Goal: Obtain resource: Download file/media

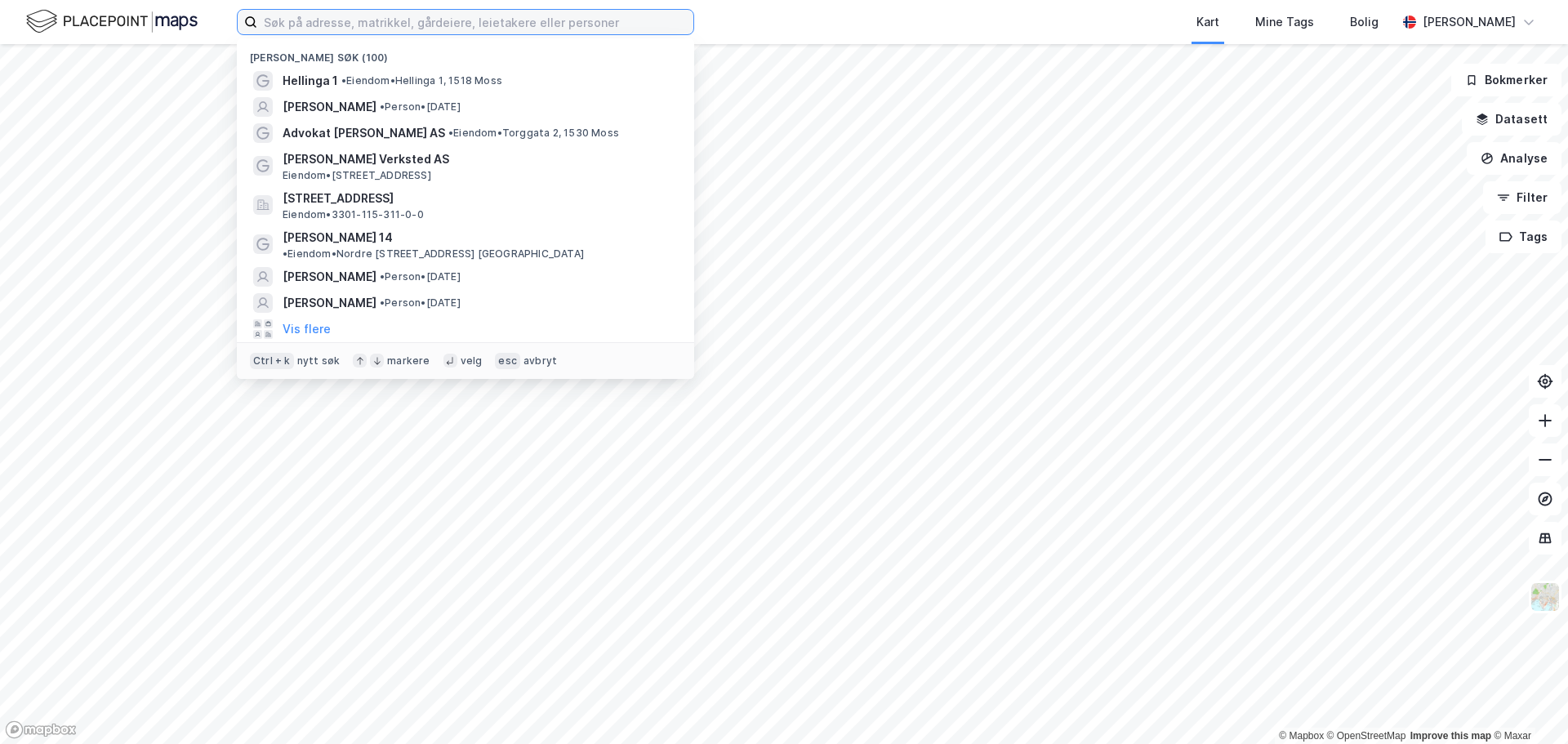
click at [276, 29] on input at bounding box center [475, 22] width 436 height 24
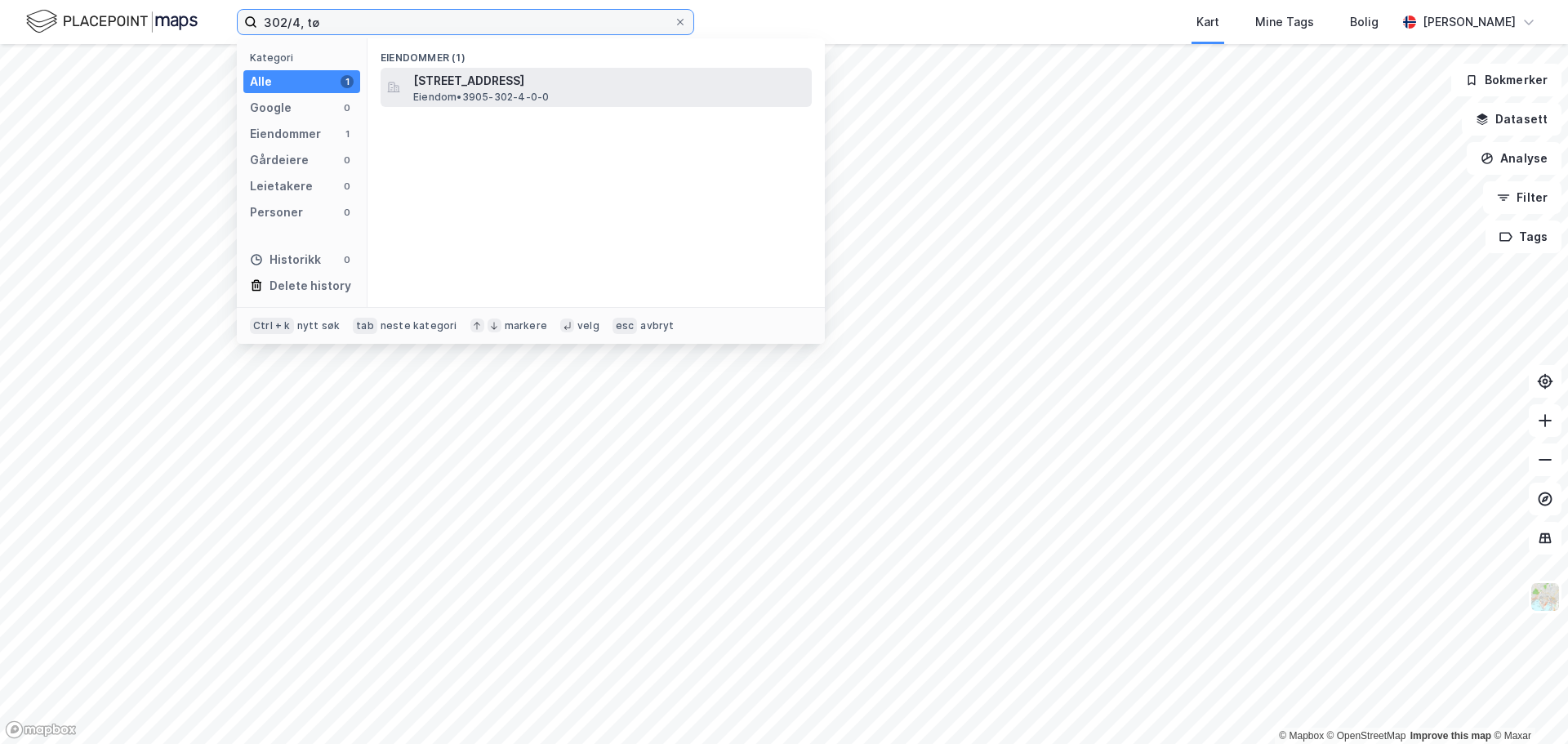
type input "302/4, tø"
click at [437, 75] on span "[STREET_ADDRESS]" at bounding box center [609, 81] width 392 height 20
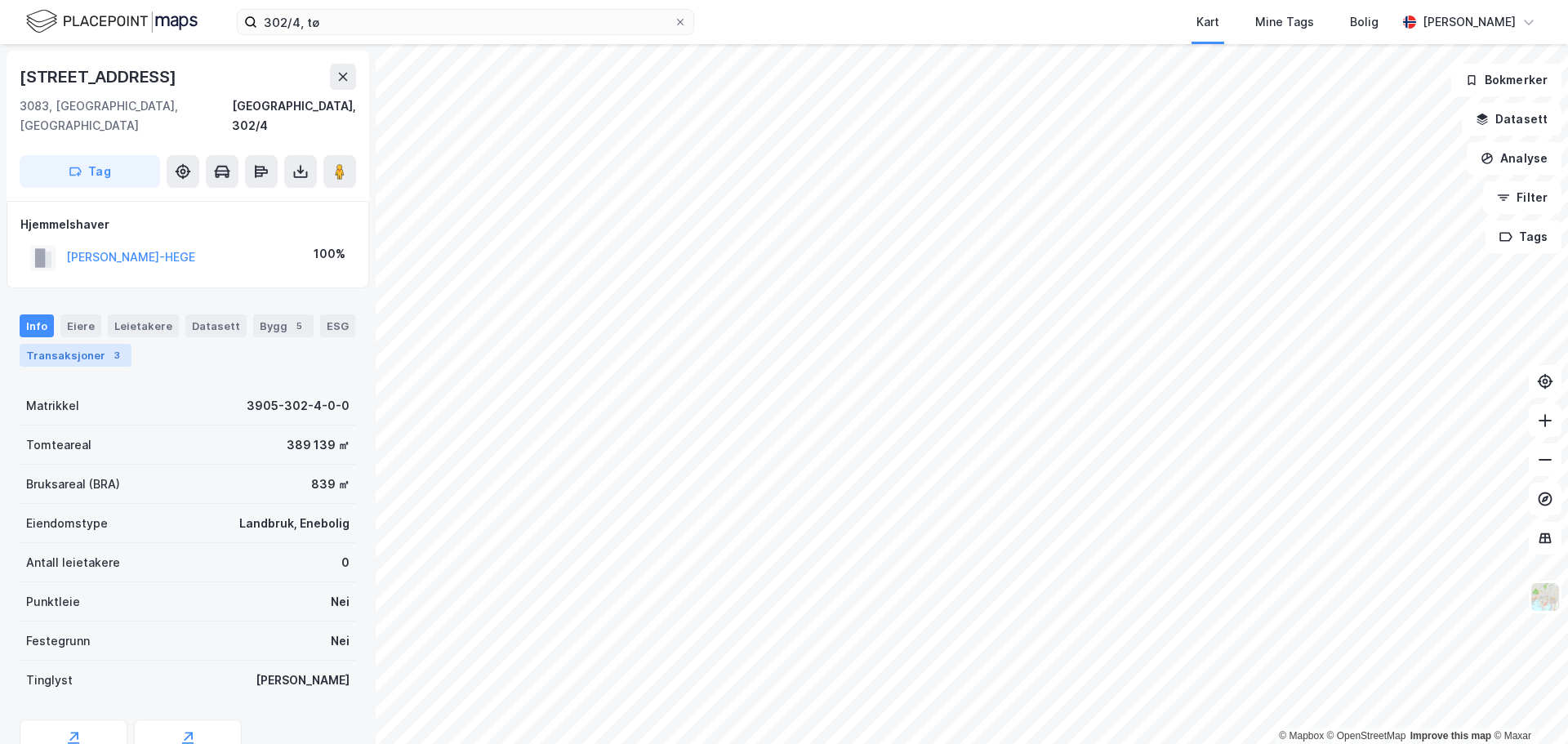
click at [92, 343] on div "Transaksjoner 3" at bounding box center [75, 354] width 111 height 23
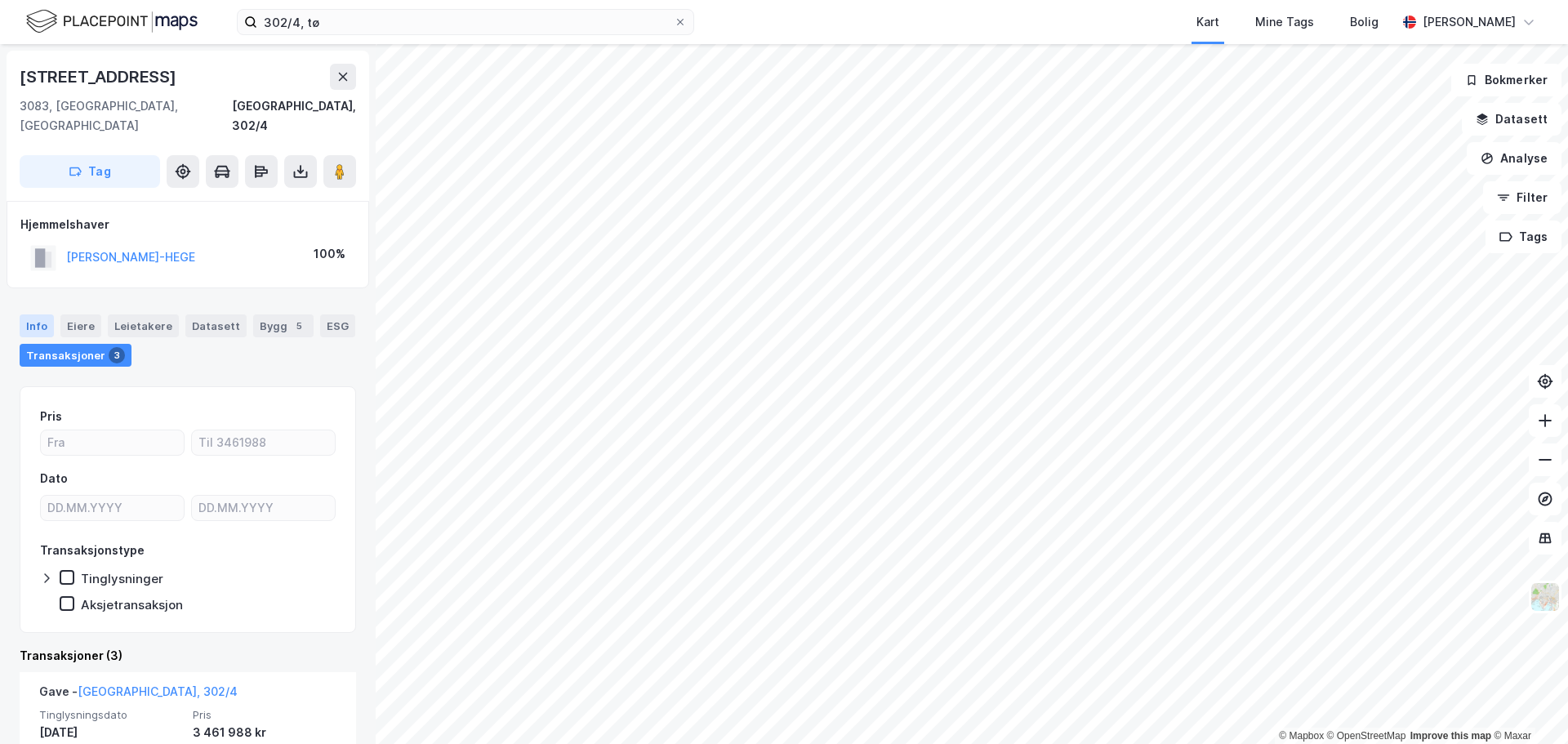
click at [31, 314] on div "Info" at bounding box center [37, 325] width 34 height 23
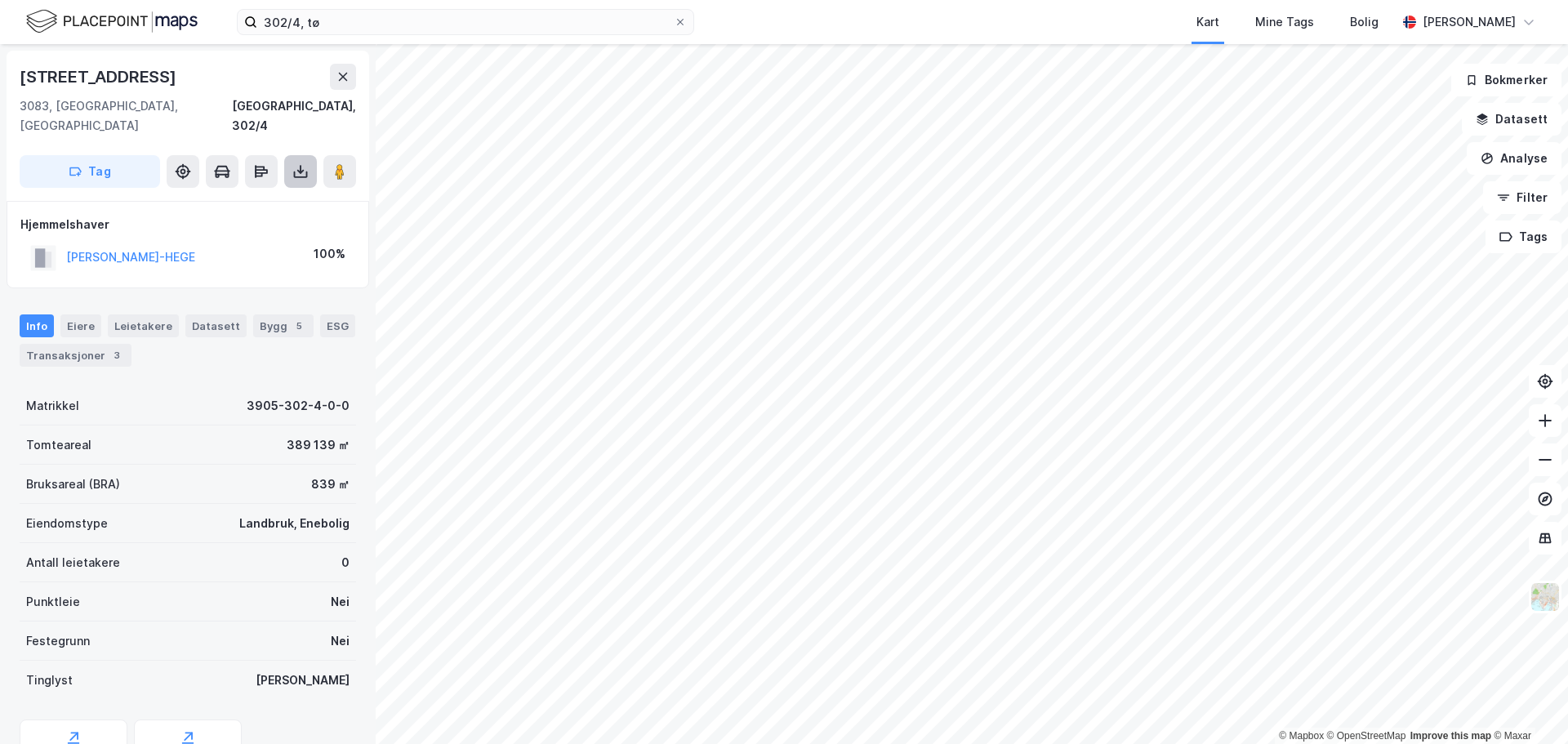
click at [299, 163] on icon at bounding box center [301, 171] width 16 height 16
click at [280, 224] on div "Last ned matrikkelrapport" at bounding box center [239, 230] width 135 height 13
